Goal: Transaction & Acquisition: Book appointment/travel/reservation

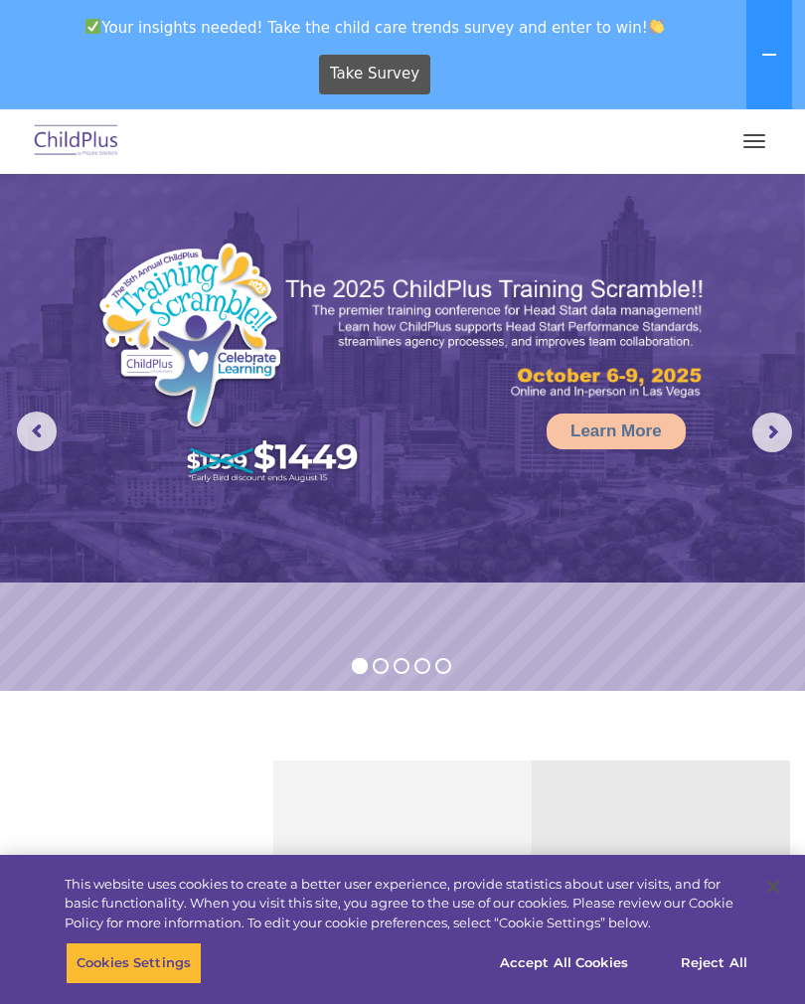
select select "MEDIUM"
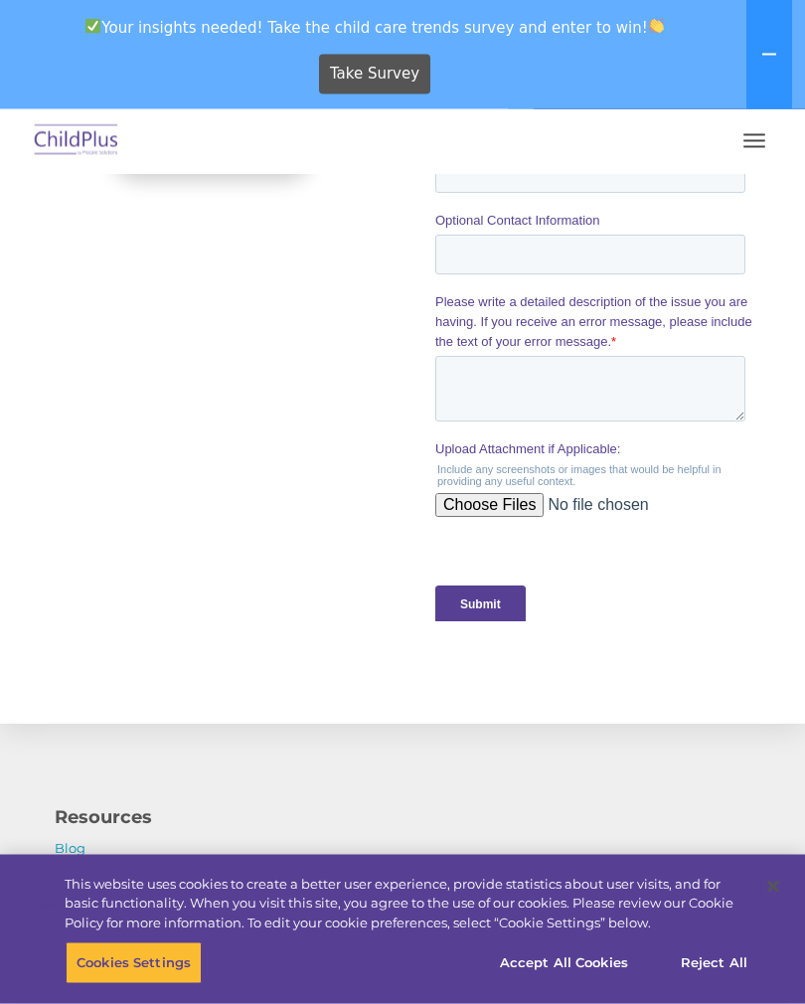
scroll to position [1786, 0]
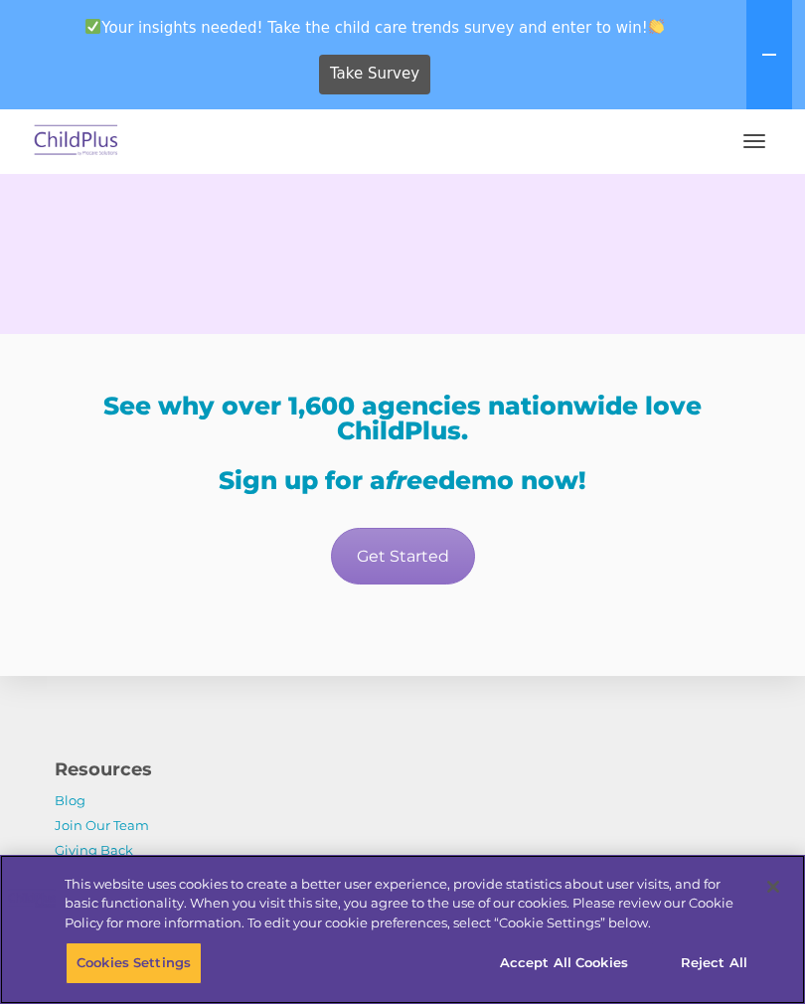
scroll to position [3582, 0]
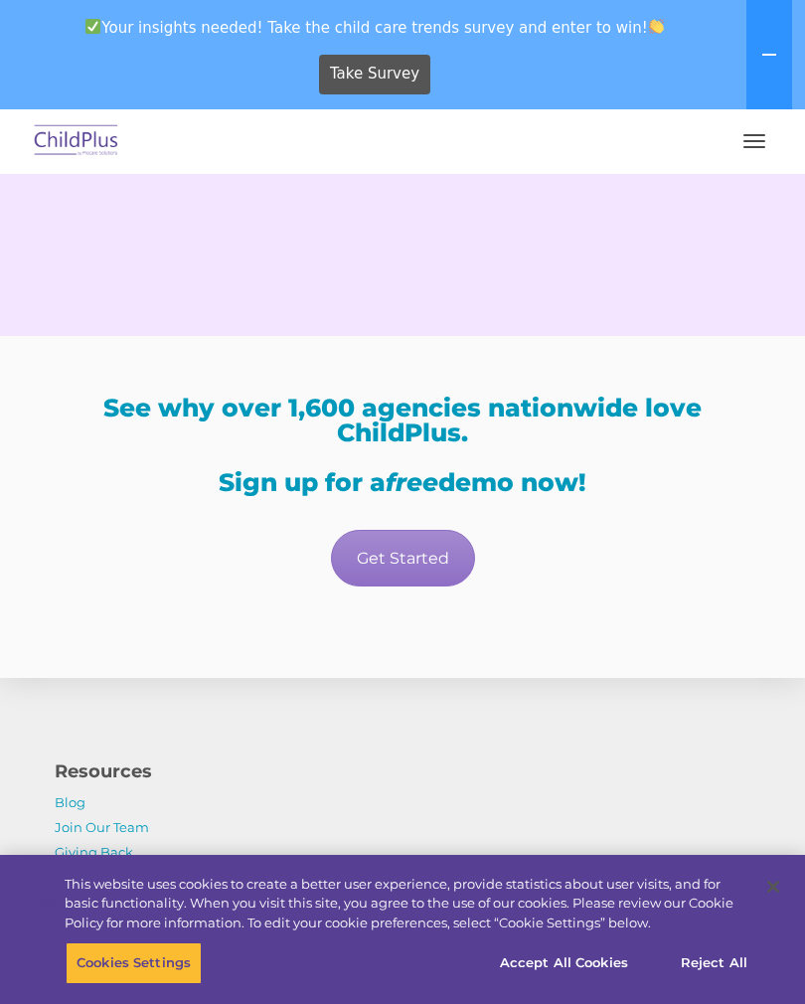
click at [379, 587] on link "Get Started" at bounding box center [403, 558] width 144 height 57
click at [404, 587] on link "Get Started" at bounding box center [403, 558] width 144 height 57
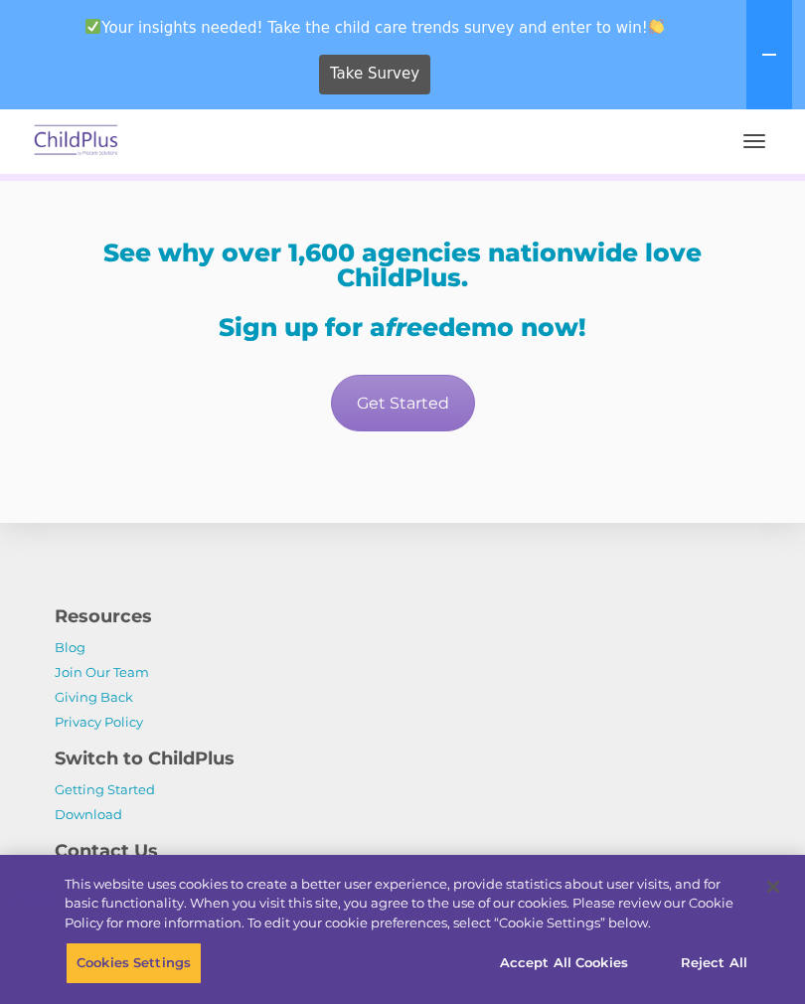
scroll to position [3870, 0]
